Goal: Communication & Community: Answer question/provide support

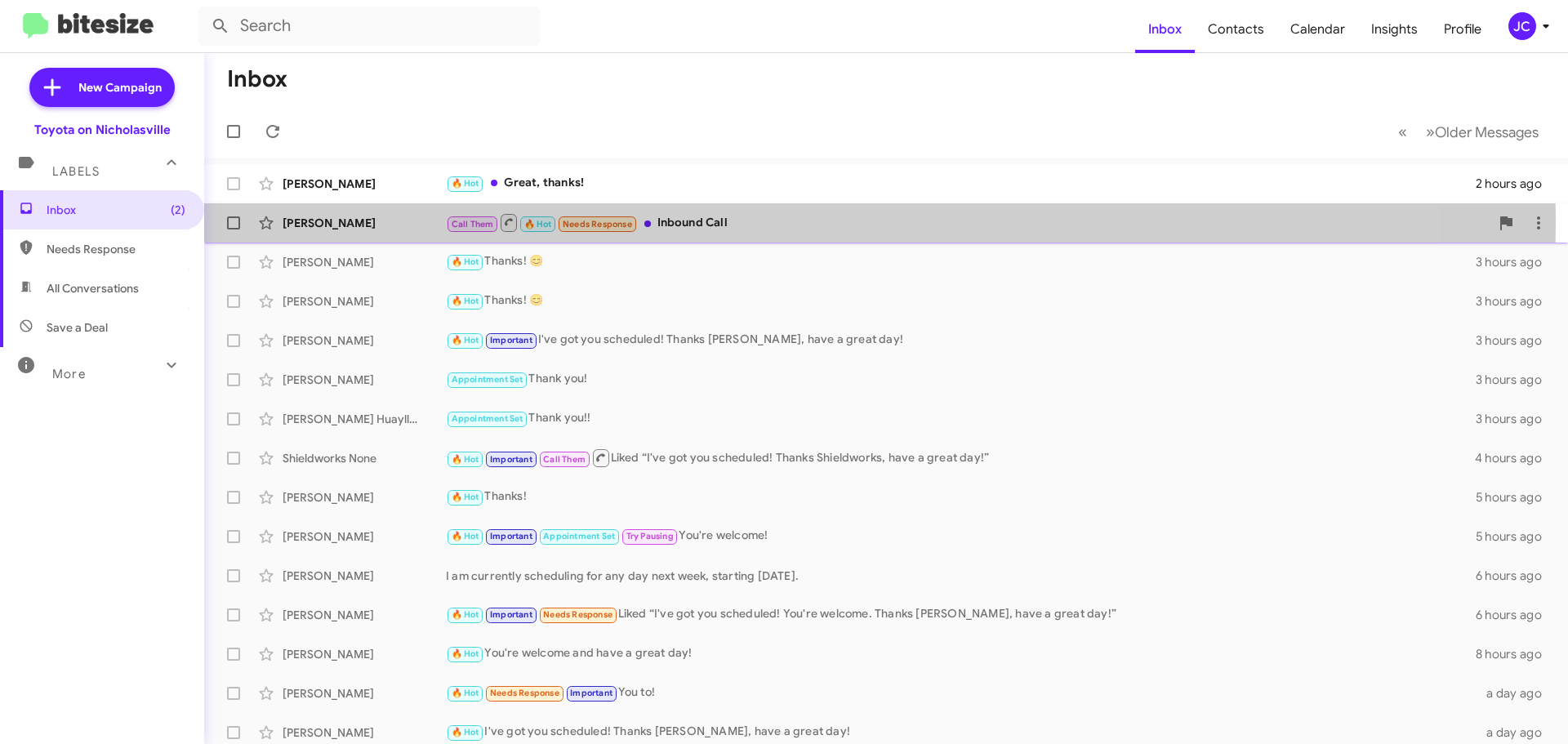
click at [357, 221] on div "[PERSON_NAME]" at bounding box center [364, 222] width 163 height 16
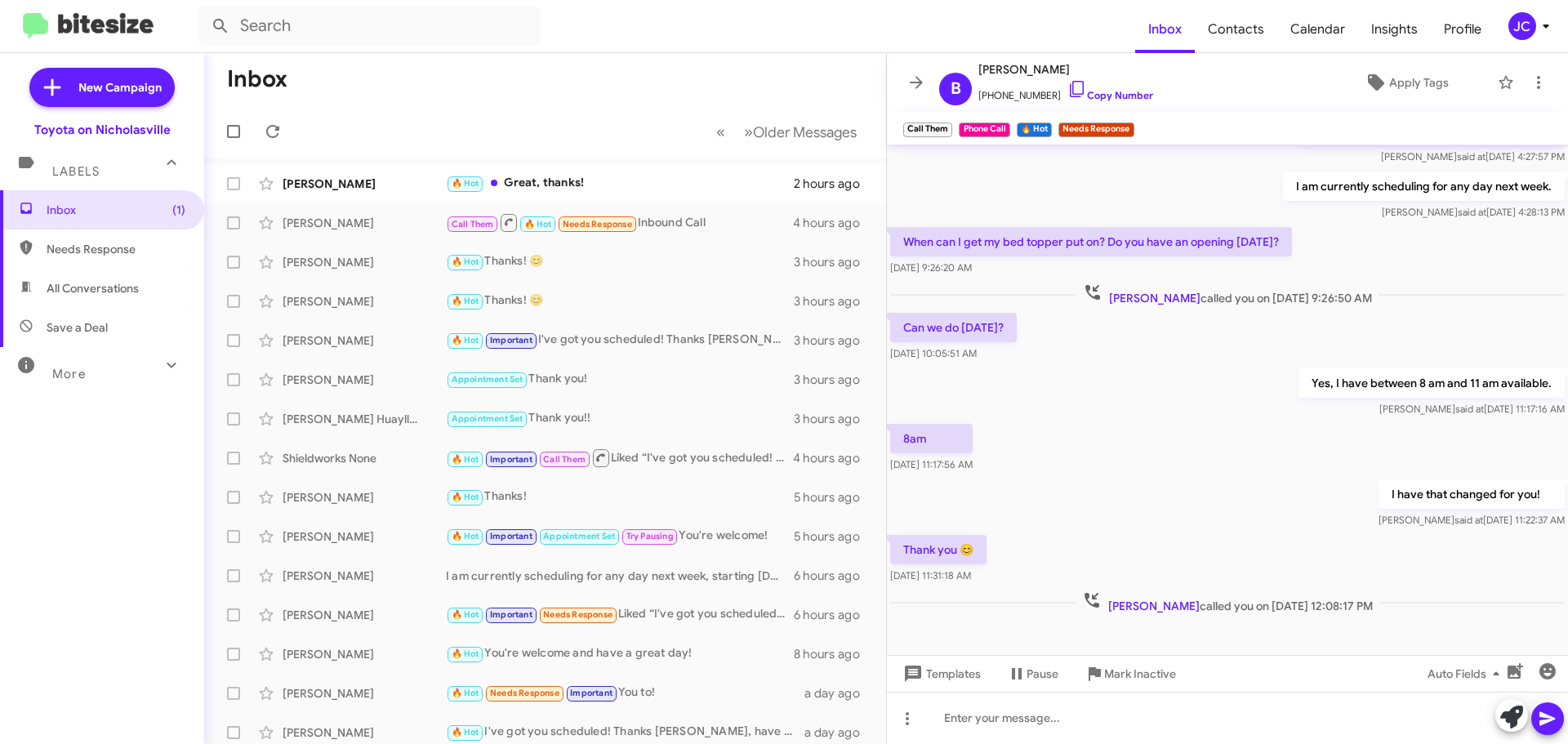
scroll to position [187, 0]
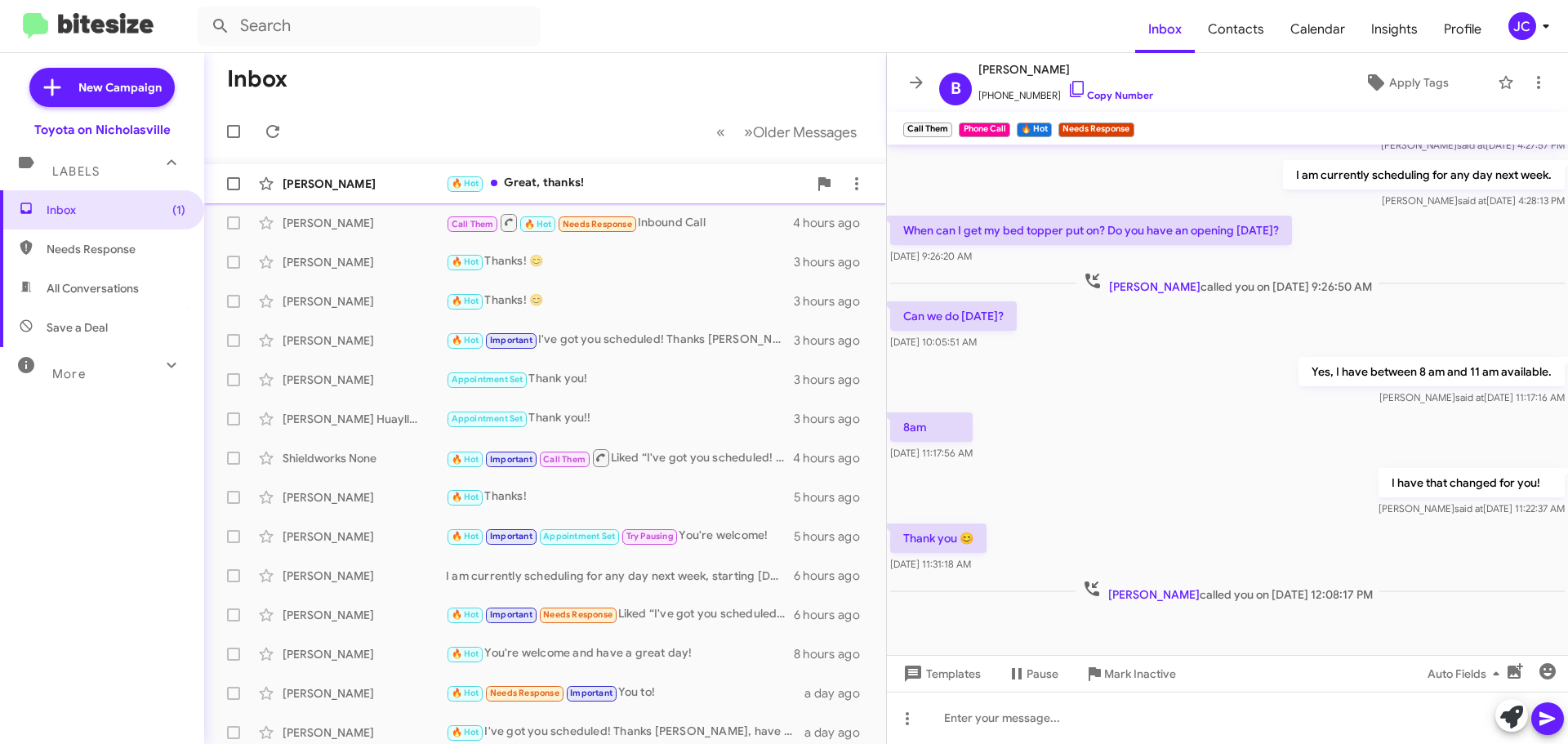
click at [330, 194] on div "[PERSON_NAME] 🔥 Hot Great, thanks! 2 hours ago" at bounding box center [544, 184] width 656 height 32
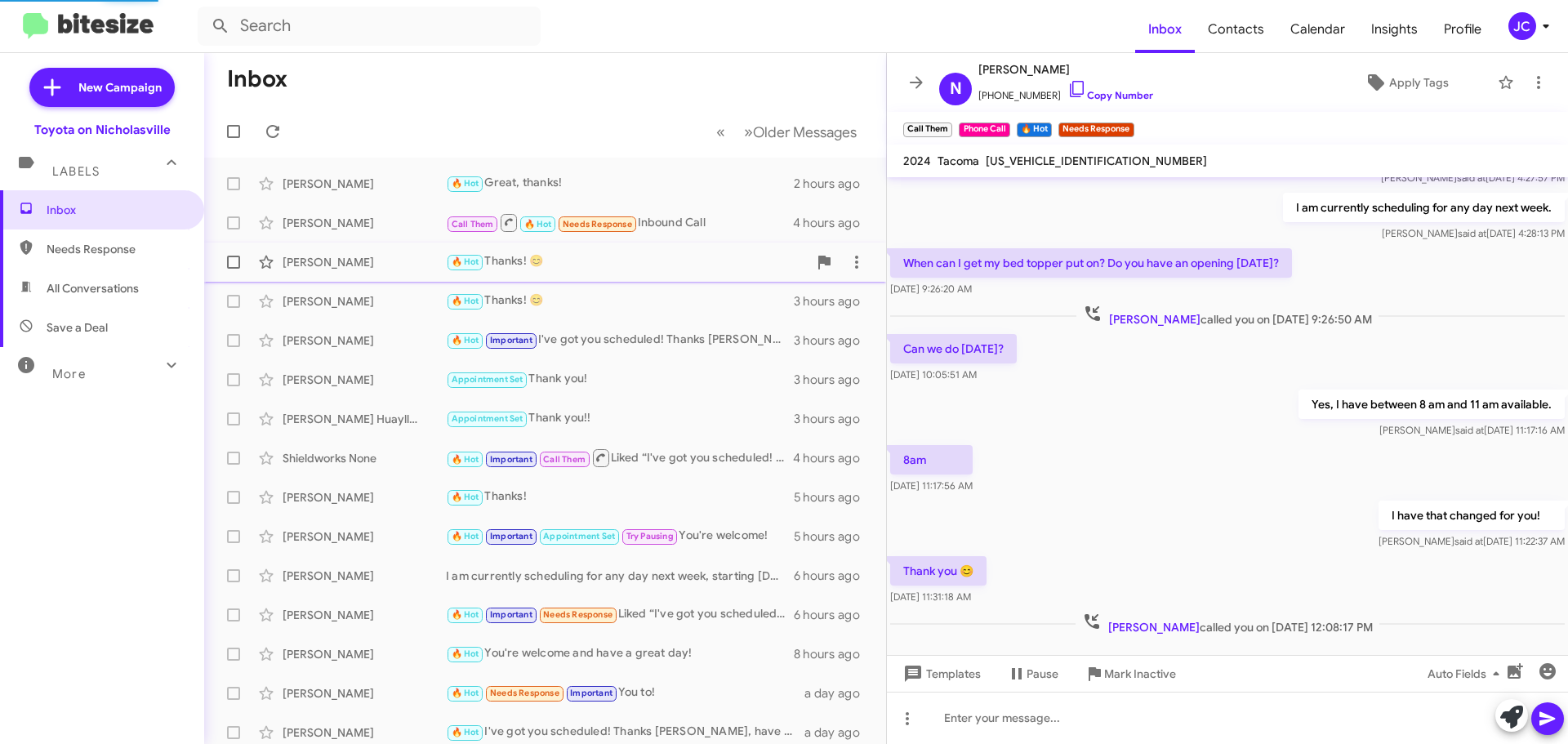
scroll to position [15, 0]
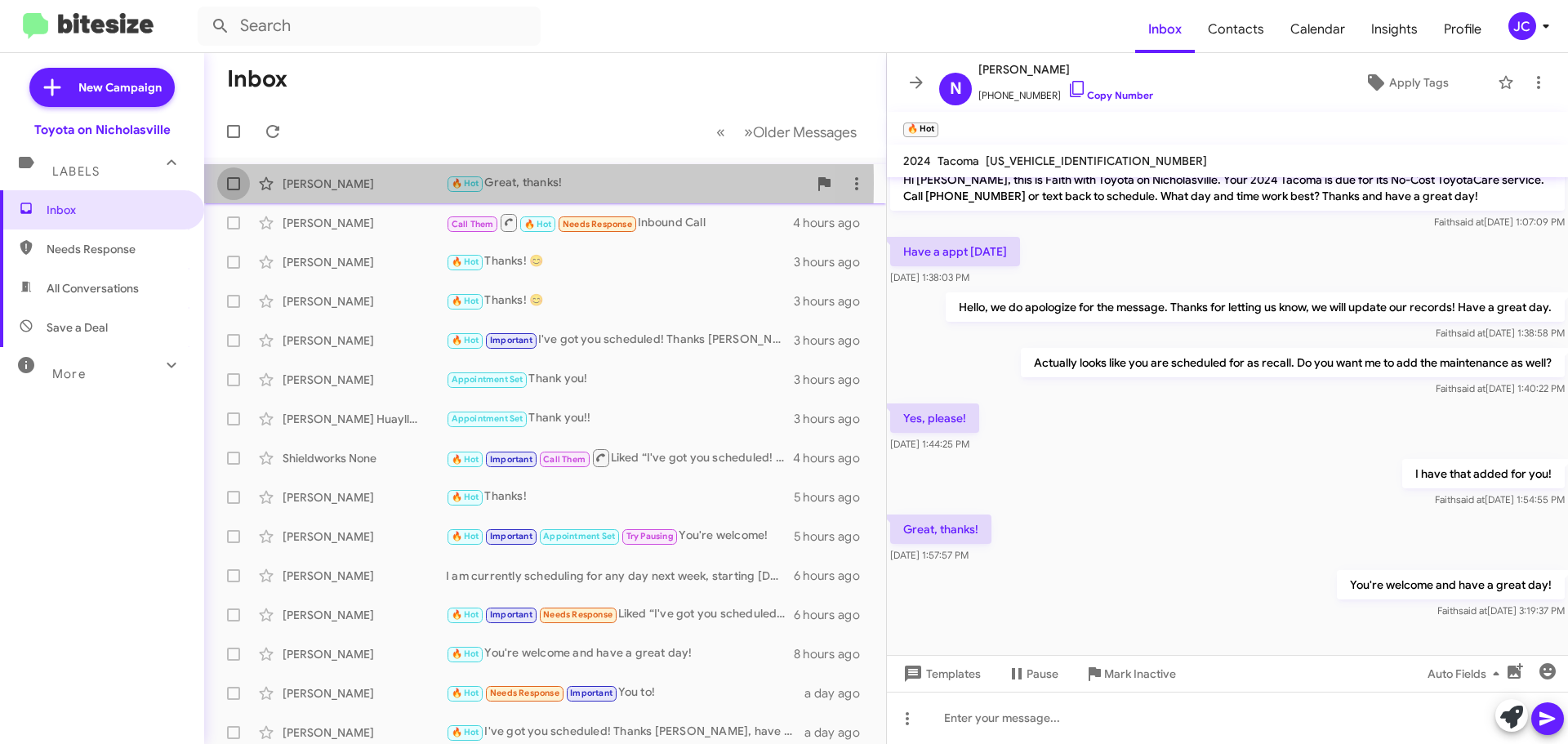
click at [232, 184] on span at bounding box center [234, 184] width 13 height 13
click at [233, 190] on input "checkbox" at bounding box center [233, 190] width 1 height 1
checkbox input "true"
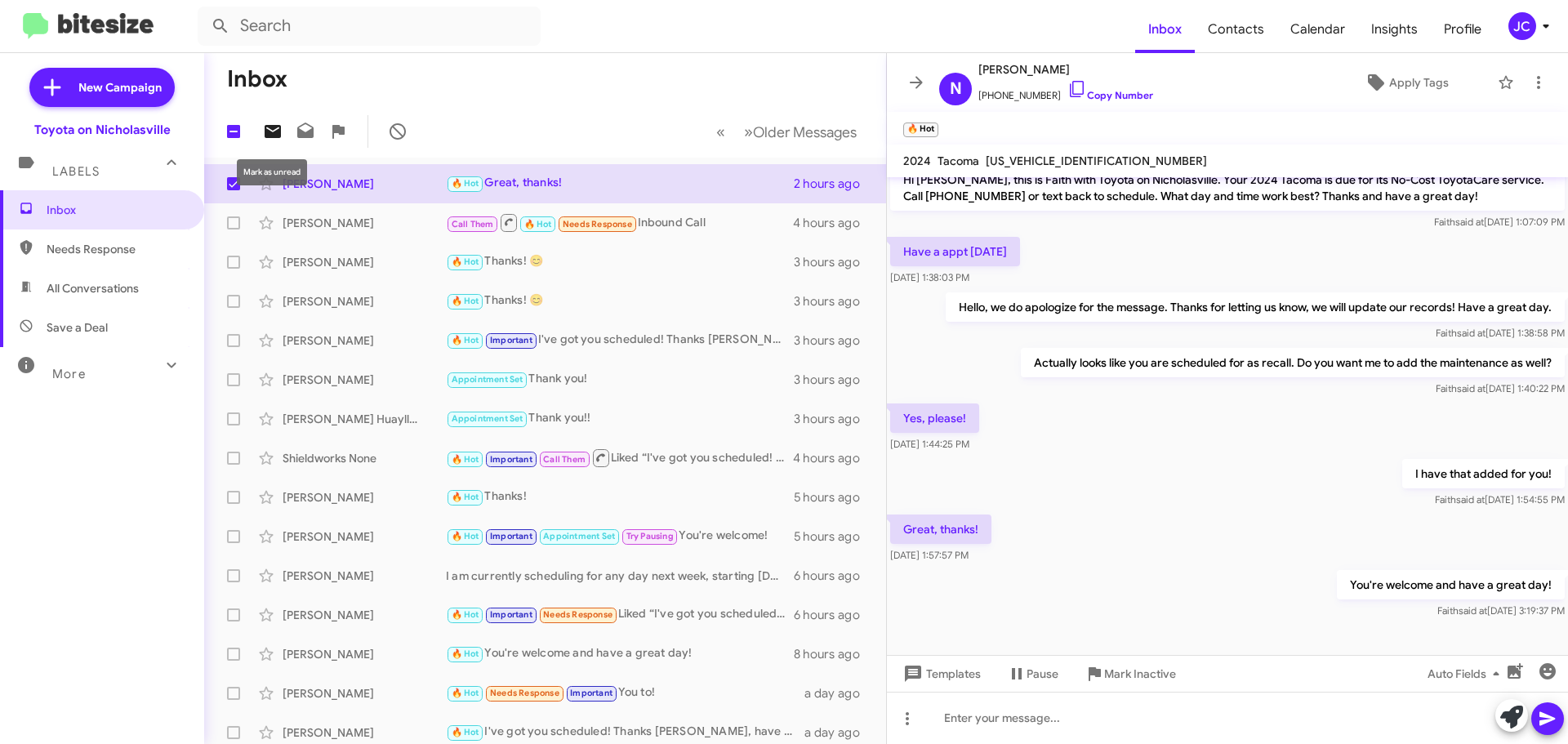
click at [275, 133] on icon at bounding box center [272, 132] width 16 height 13
